Goal: Task Accomplishment & Management: Use online tool/utility

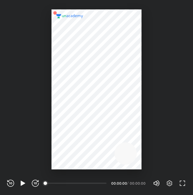
scroll to position [195, 193]
click at [171, 184] on icon "button" at bounding box center [169, 183] width 7 height 7
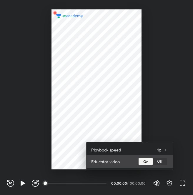
click at [164, 162] on div "Off" at bounding box center [160, 162] width 14 height 8
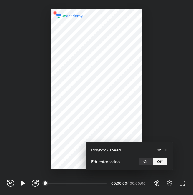
click at [165, 92] on div at bounding box center [96, 97] width 193 height 195
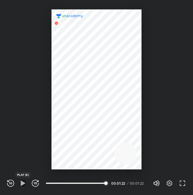
click at [22, 181] on icon "button" at bounding box center [22, 183] width 7 height 7
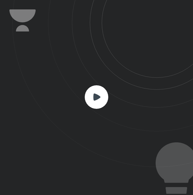
click at [87, 99] on rect at bounding box center [97, 97] width 24 height 24
click at [95, 99] on icon at bounding box center [96, 96] width 7 height 7
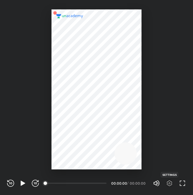
click at [169, 180] on icon "button" at bounding box center [170, 183] width 6 height 6
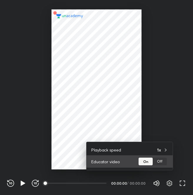
click at [161, 164] on div "Off" at bounding box center [160, 162] width 14 height 8
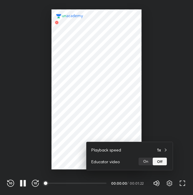
click at [158, 105] on div at bounding box center [96, 97] width 193 height 195
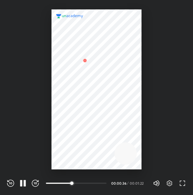
click at [158, 143] on div at bounding box center [96, 84] width 193 height 169
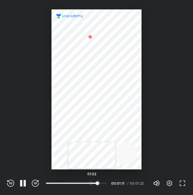
click at [92, 183] on div at bounding box center [91, 183] width 5 height 5
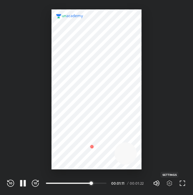
click at [167, 184] on icon "button" at bounding box center [170, 183] width 6 height 6
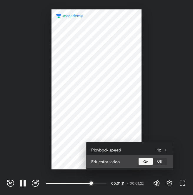
click at [161, 160] on div "Off" at bounding box center [160, 162] width 14 height 8
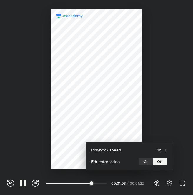
click at [148, 116] on div at bounding box center [96, 97] width 193 height 195
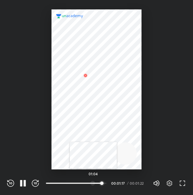
click at [93, 181] on div at bounding box center [92, 183] width 5 height 5
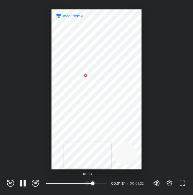
click at [88, 184] on div at bounding box center [87, 183] width 5 height 5
click at [167, 180] on icon "button" at bounding box center [169, 183] width 7 height 7
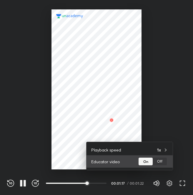
click at [160, 163] on div "Off" at bounding box center [160, 162] width 14 height 8
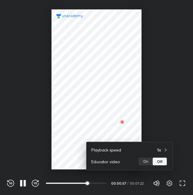
click at [126, 120] on div at bounding box center [96, 97] width 193 height 195
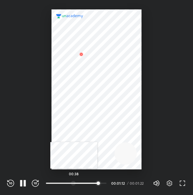
click at [74, 182] on div at bounding box center [73, 183] width 5 height 5
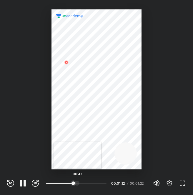
click at [78, 183] on div at bounding box center [77, 183] width 5 height 5
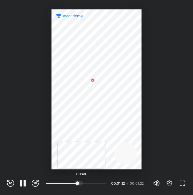
click at [81, 183] on div at bounding box center [80, 183] width 5 height 5
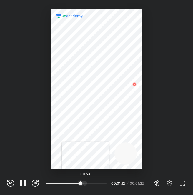
click at [85, 183] on div at bounding box center [84, 183] width 5 height 5
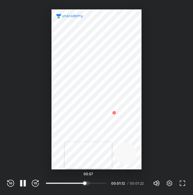
click at [88, 183] on div at bounding box center [87, 183] width 5 height 5
click at [91, 183] on div at bounding box center [90, 183] width 5 height 5
click at [168, 185] on icon "button" at bounding box center [169, 183] width 7 height 7
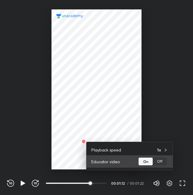
click at [160, 158] on div "Off" at bounding box center [160, 162] width 14 height 8
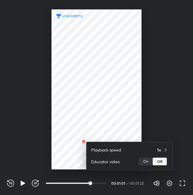
click at [161, 110] on div at bounding box center [96, 97] width 193 height 195
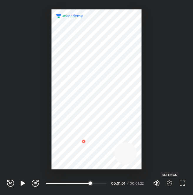
click at [172, 184] on icon "button" at bounding box center [170, 183] width 6 height 6
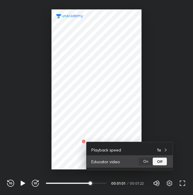
click at [145, 158] on div "On" at bounding box center [145, 162] width 14 height 8
click at [161, 163] on div "Off" at bounding box center [160, 162] width 14 height 8
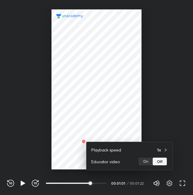
click at [99, 183] on div at bounding box center [96, 97] width 193 height 195
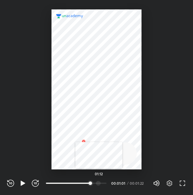
click at [99, 183] on div at bounding box center [98, 183] width 5 height 5
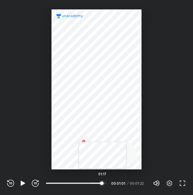
drag, startPoint x: 99, startPoint y: 183, endPoint x: 102, endPoint y: 183, distance: 3.5
click at [102, 183] on div at bounding box center [101, 183] width 5 height 5
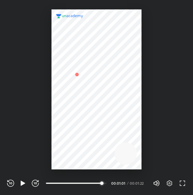
click at [104, 114] on div at bounding box center [96, 89] width 90 height 160
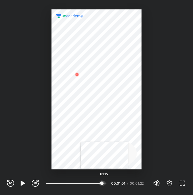
click at [104, 183] on div at bounding box center [103, 183] width 5 height 5
